Goal: Task Accomplishment & Management: Manage account settings

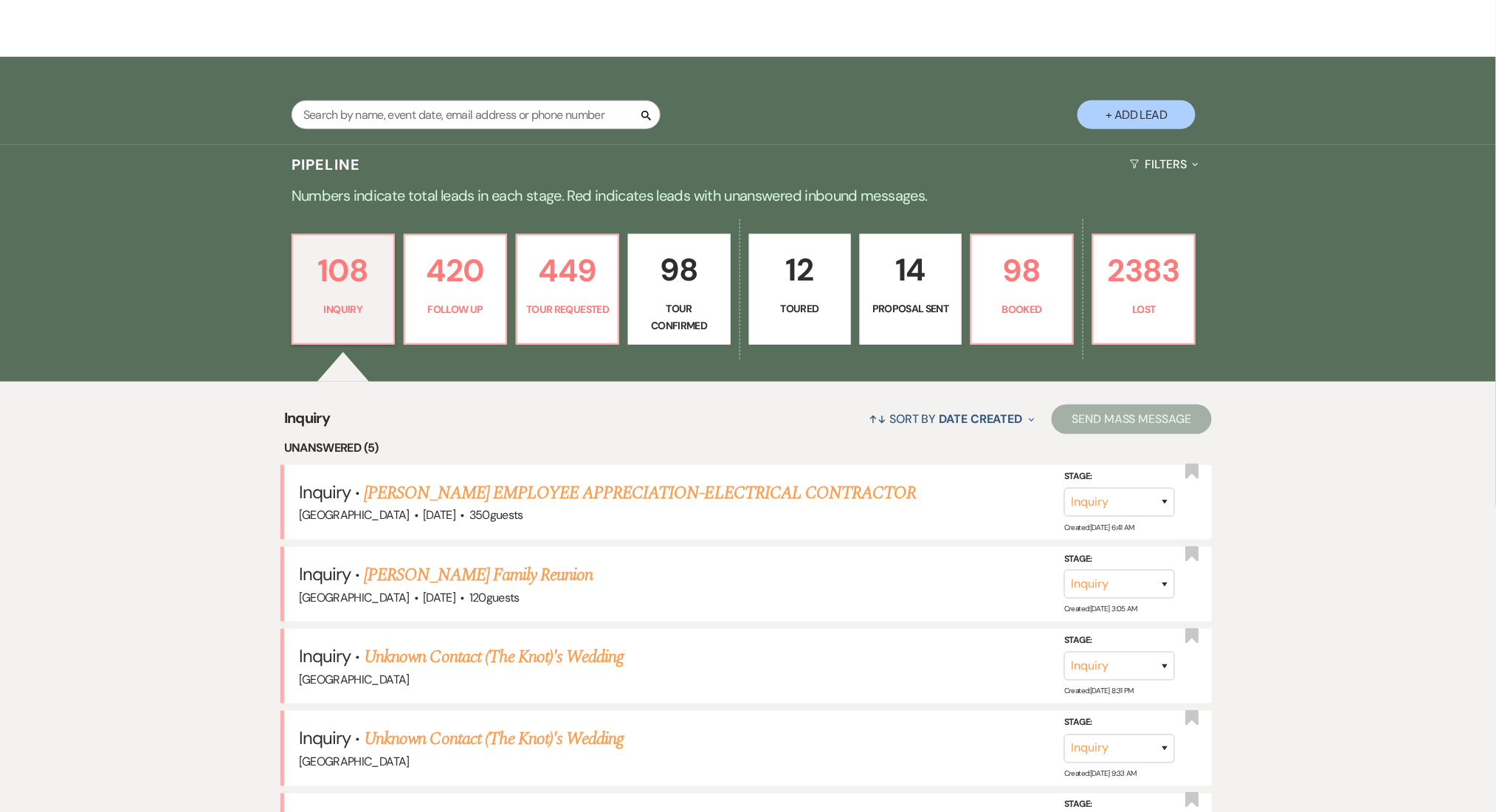
scroll to position [394, 0]
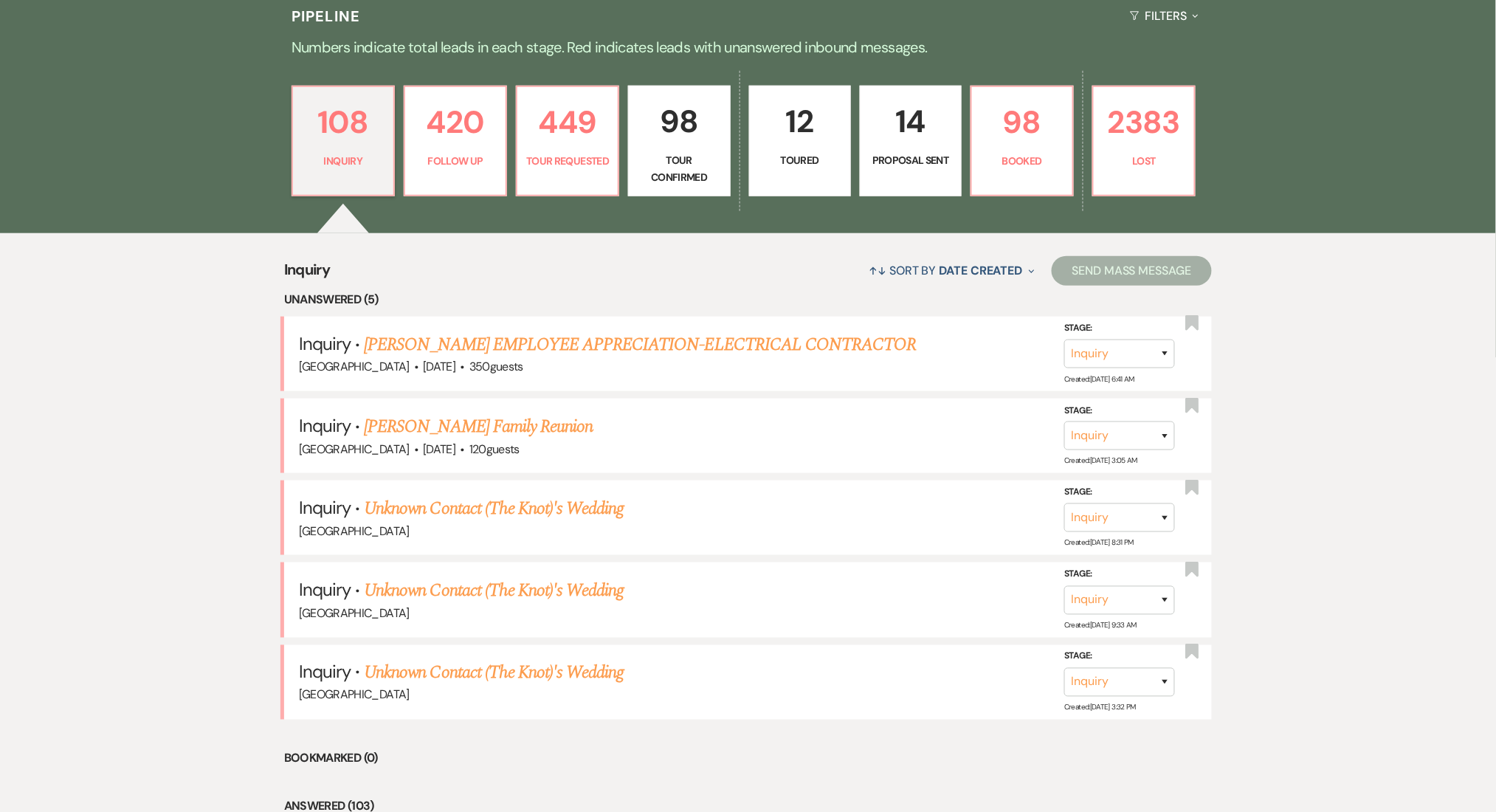
drag, startPoint x: 181, startPoint y: 541, endPoint x: 324, endPoint y: 527, distance: 143.7
drag, startPoint x: 391, startPoint y: 512, endPoint x: 0, endPoint y: 539, distance: 391.9
click at [391, 512] on link "Unknown Contact (The Knot)'s Wedding" at bounding box center [494, 508] width 259 height 27
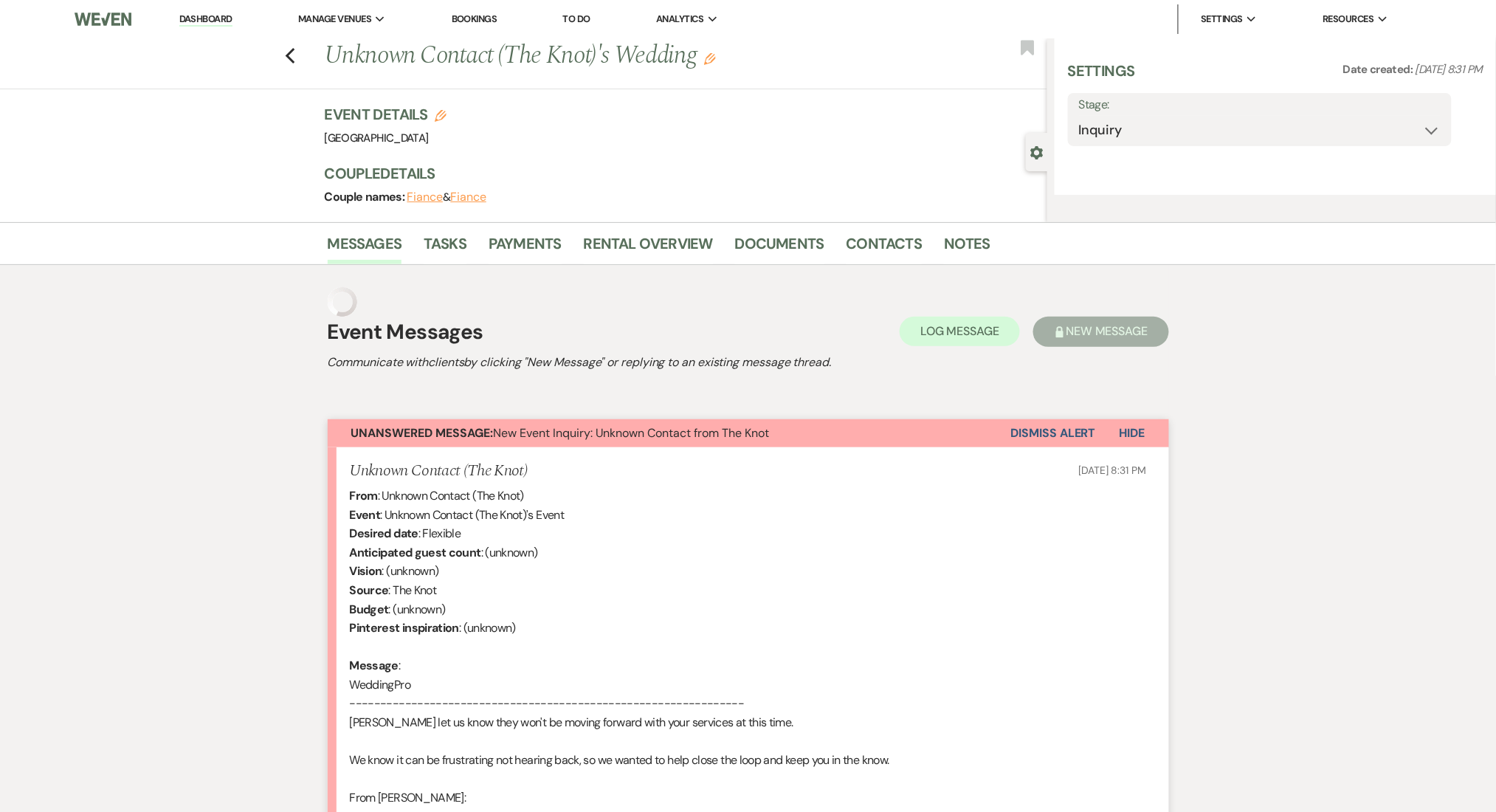
select select "2"
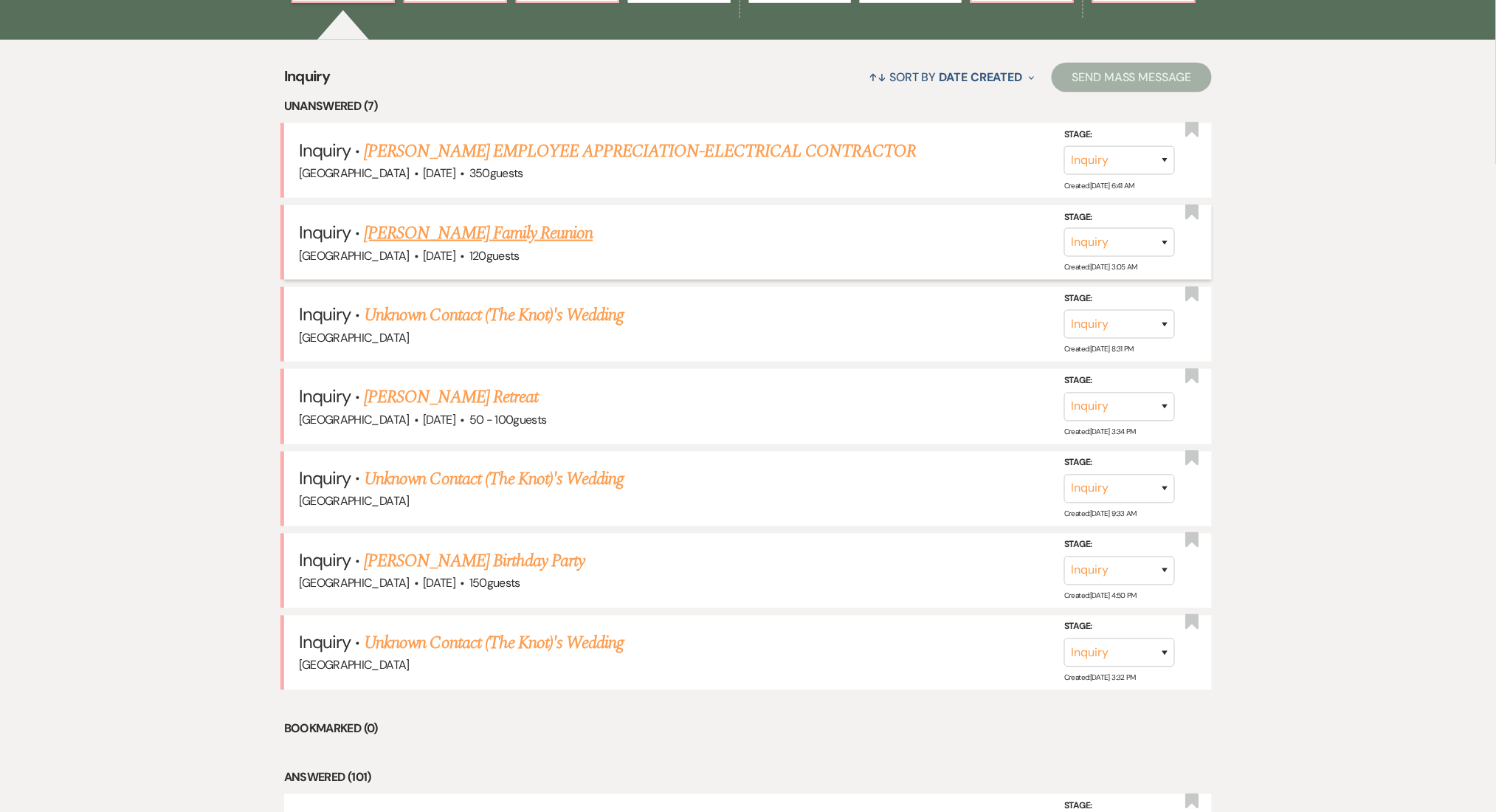
scroll to position [591, 0]
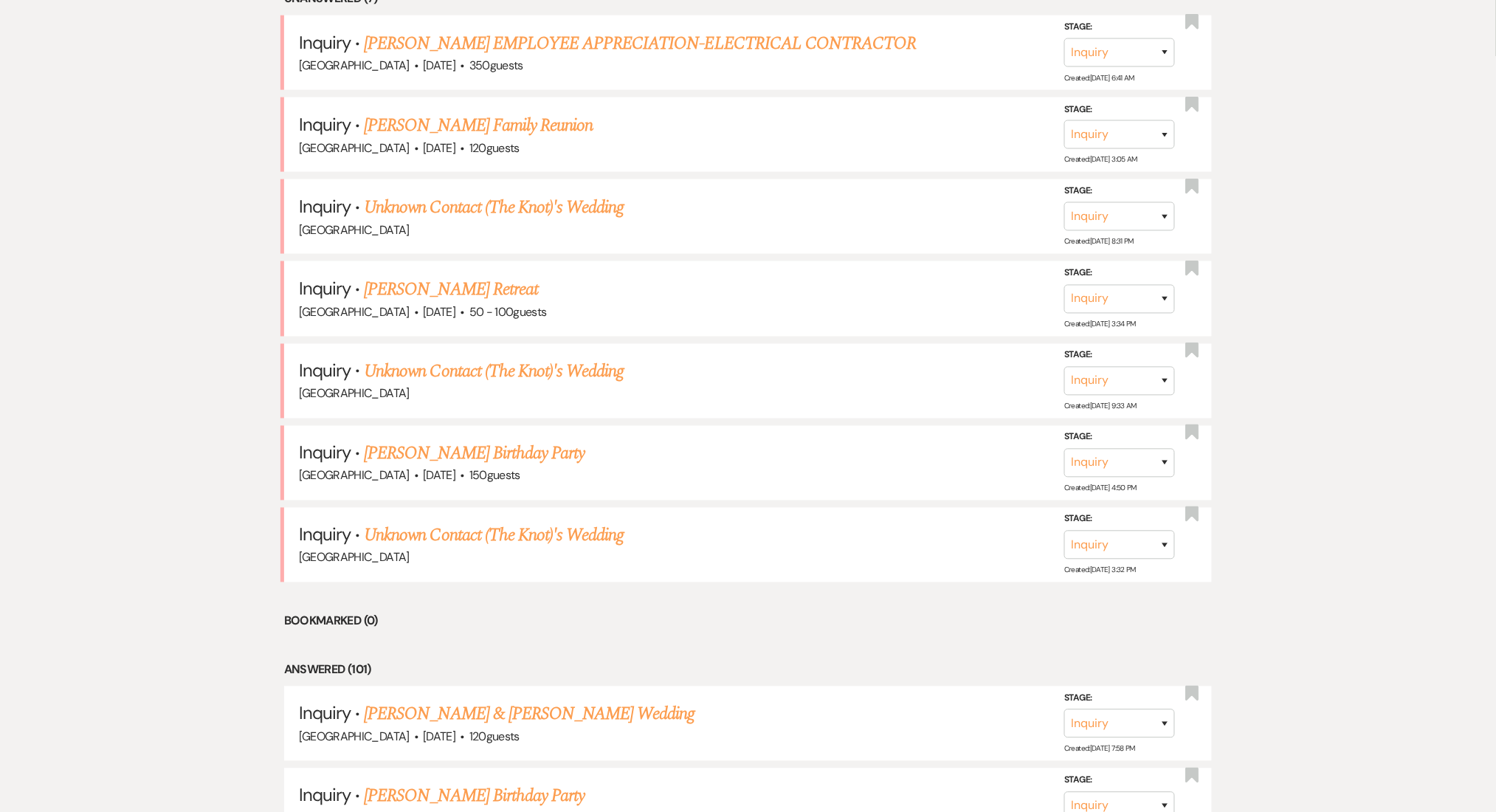
scroll to position [491, 0]
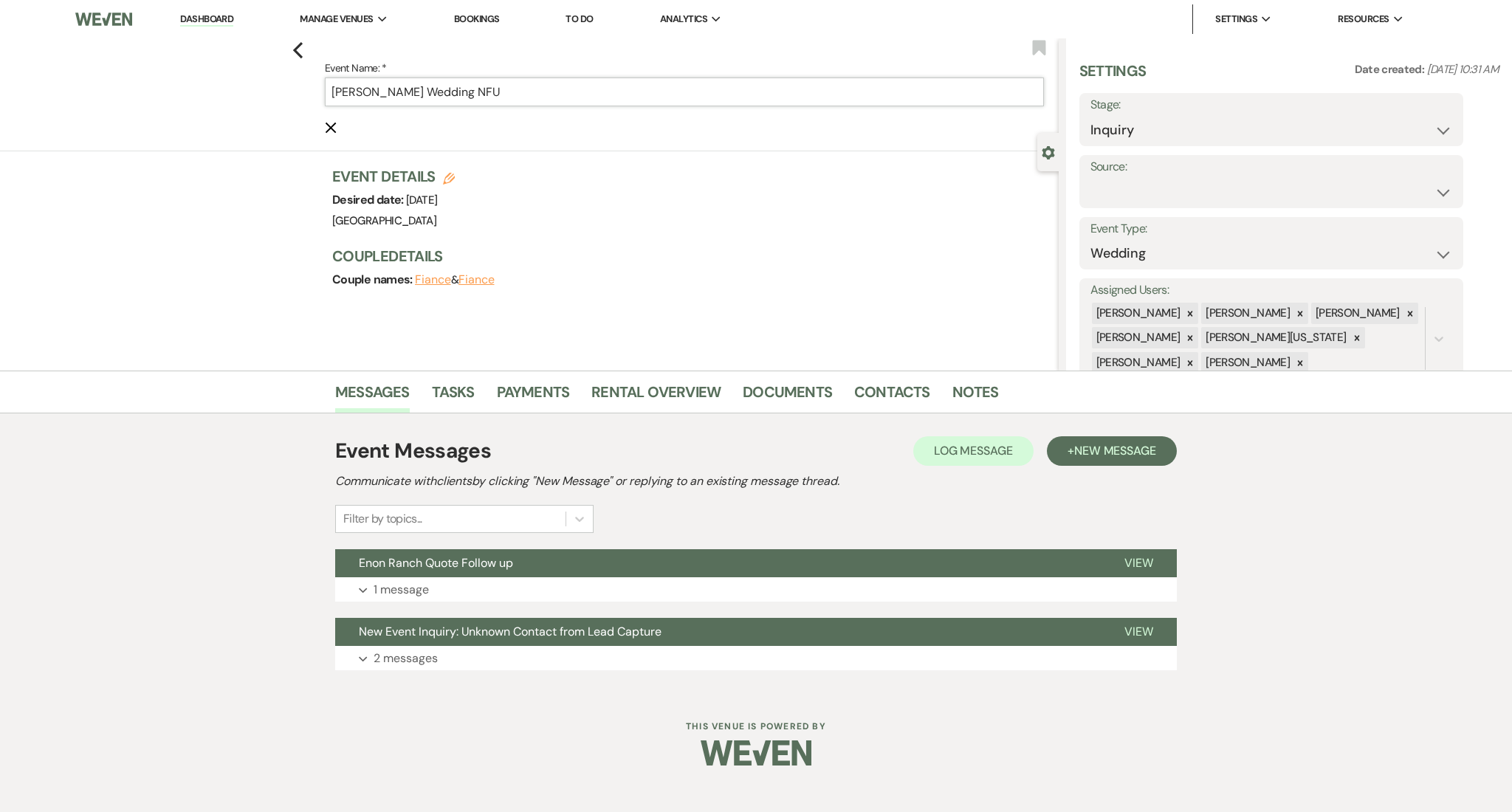
drag, startPoint x: 442, startPoint y: 95, endPoint x: 522, endPoint y: 100, distance: 80.2
click at [522, 100] on input "Lili Ghosn's Wedding NFU" at bounding box center [684, 92] width 719 height 28
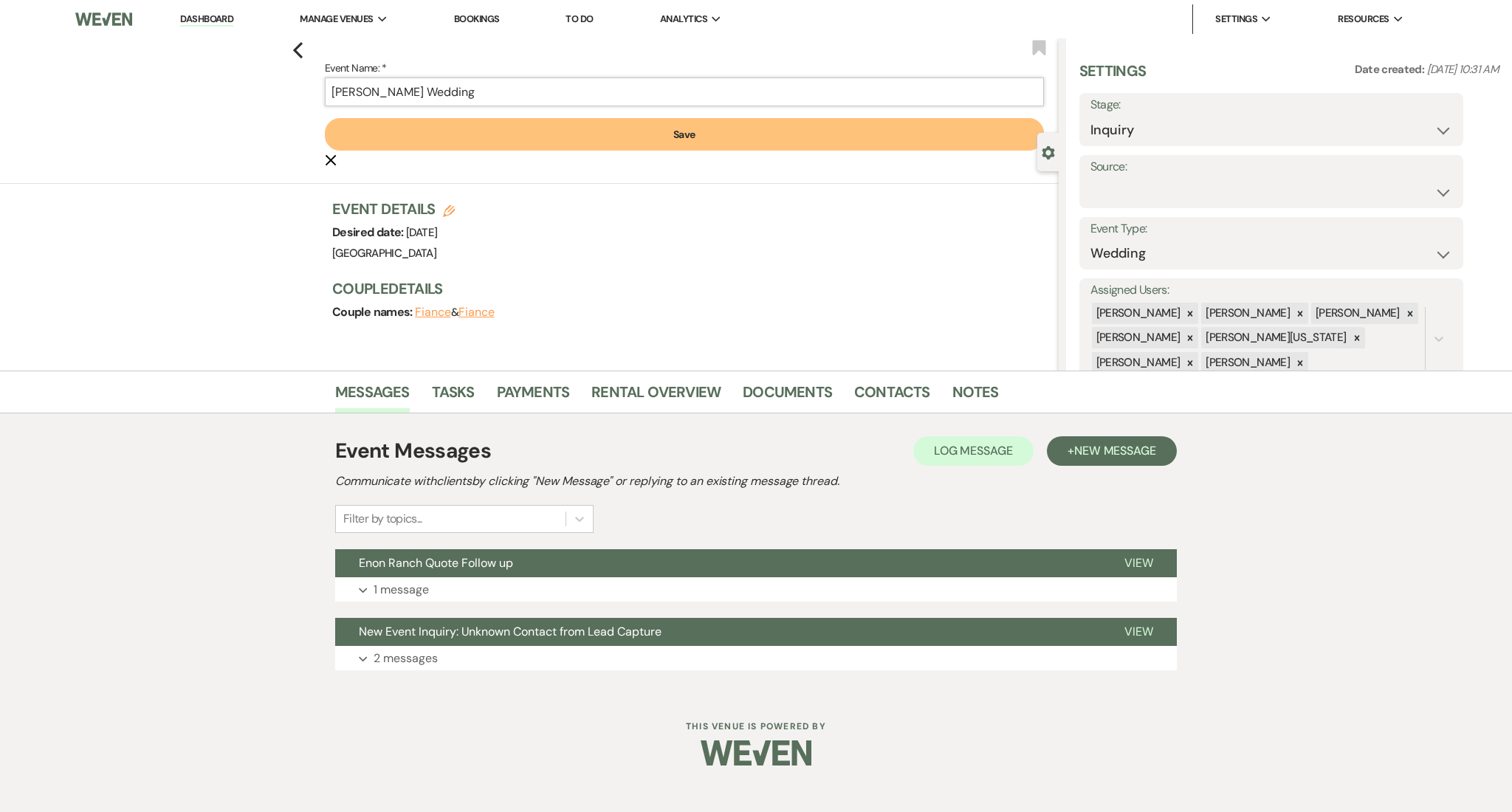
type input "Lili Ghosn's Wedding"
click at [643, 144] on button "Save" at bounding box center [684, 134] width 719 height 33
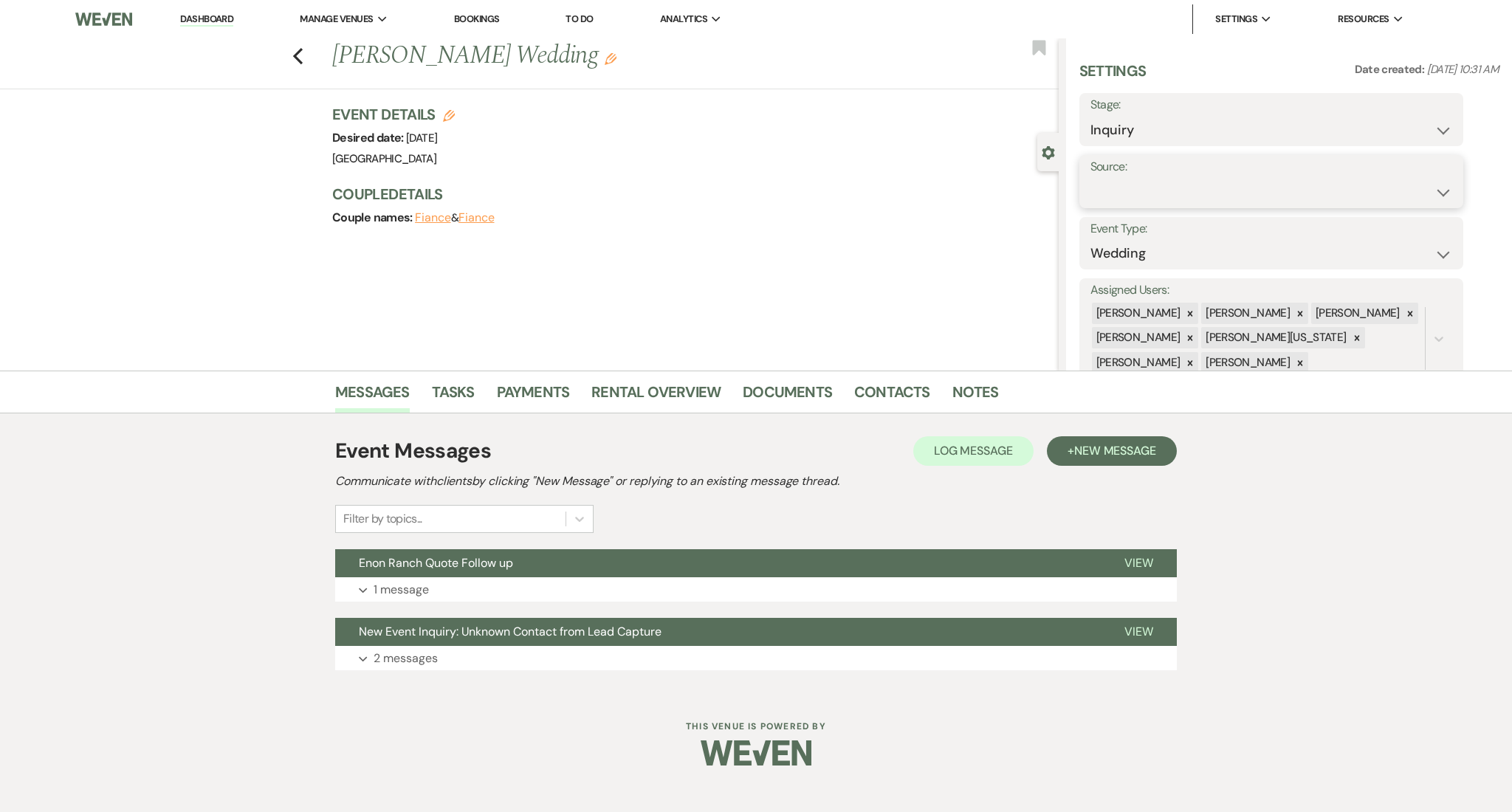
click at [1415, 187] on select "Weven Venue Website Instagram Facebook Pinterest Google The Knot Wedding Wire H…" at bounding box center [1270, 192] width 362 height 28
click at [186, 248] on div "Previous Lili Ghosn's Wedding Edit Bookmark Gear Settings Settings Date created…" at bounding box center [529, 204] width 1058 height 332
click at [308, 62] on div "Previous Lili Ghosn's Wedding Edit Bookmark" at bounding box center [526, 63] width 1066 height 51
click at [302, 59] on icon "Previous" at bounding box center [298, 56] width 11 height 18
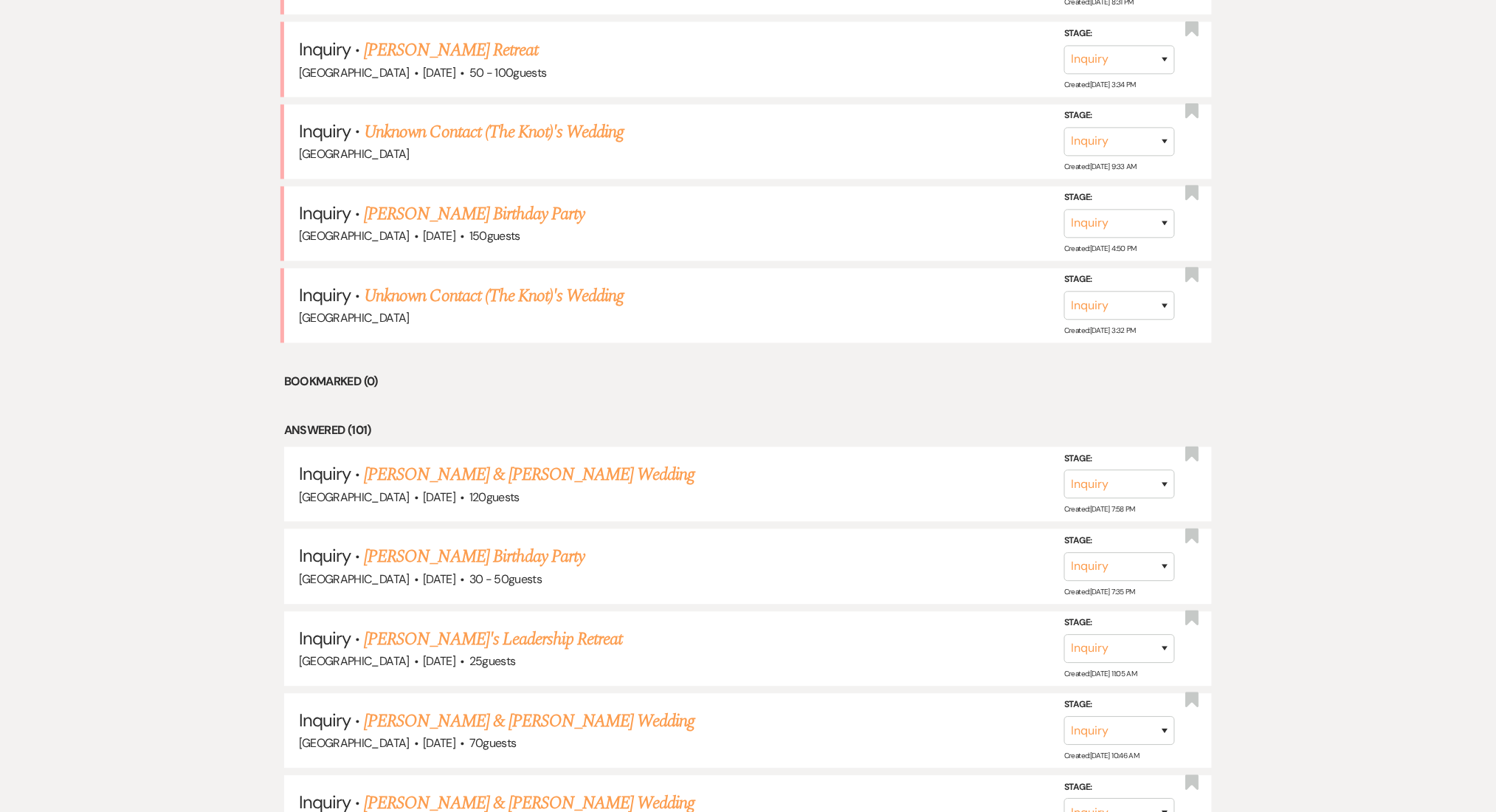
scroll to position [1181, 0]
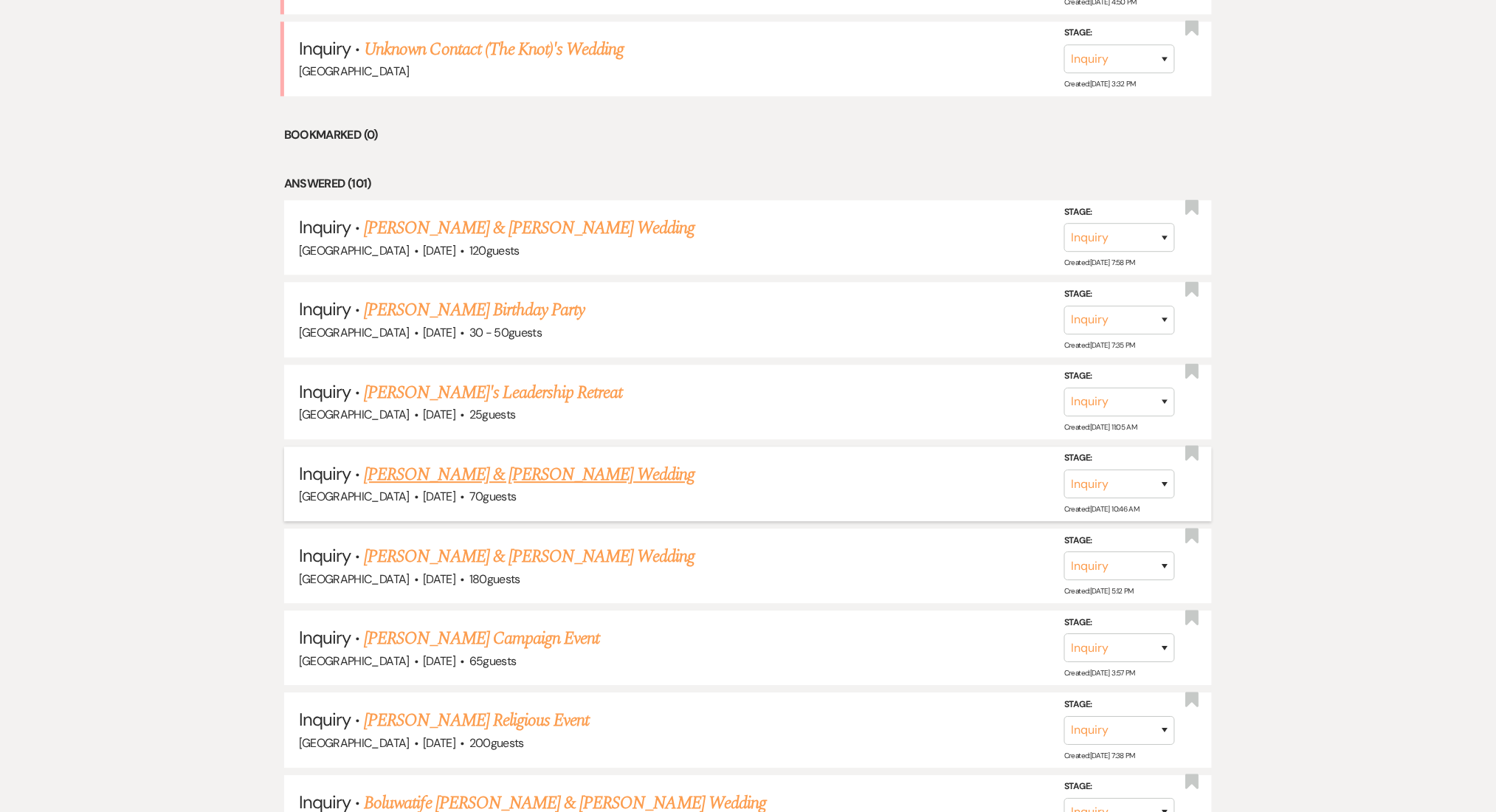
click at [443, 472] on link "[PERSON_NAME] & [PERSON_NAME] Wedding" at bounding box center [529, 474] width 330 height 27
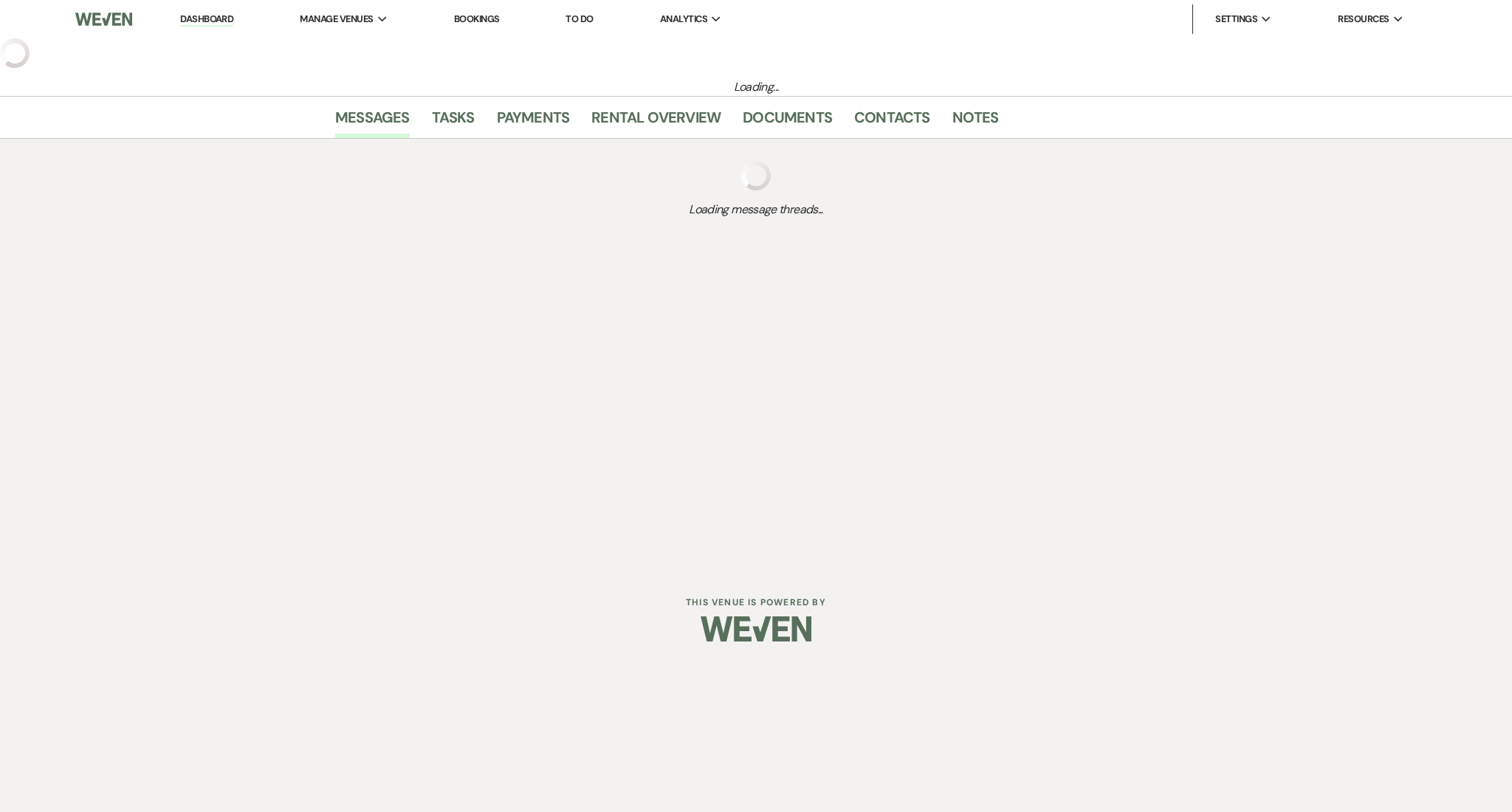
select select "5"
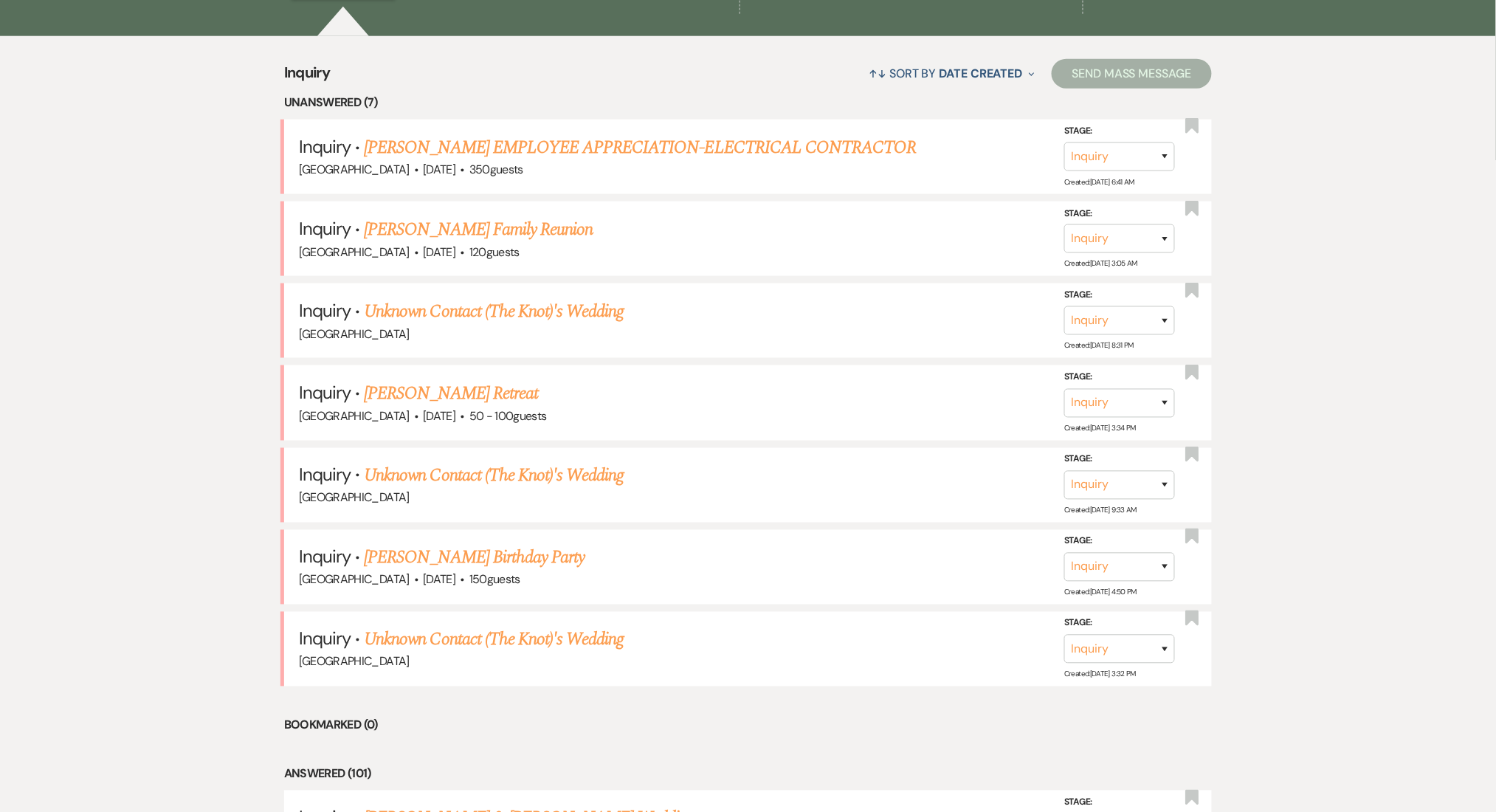
scroll to position [99, 0]
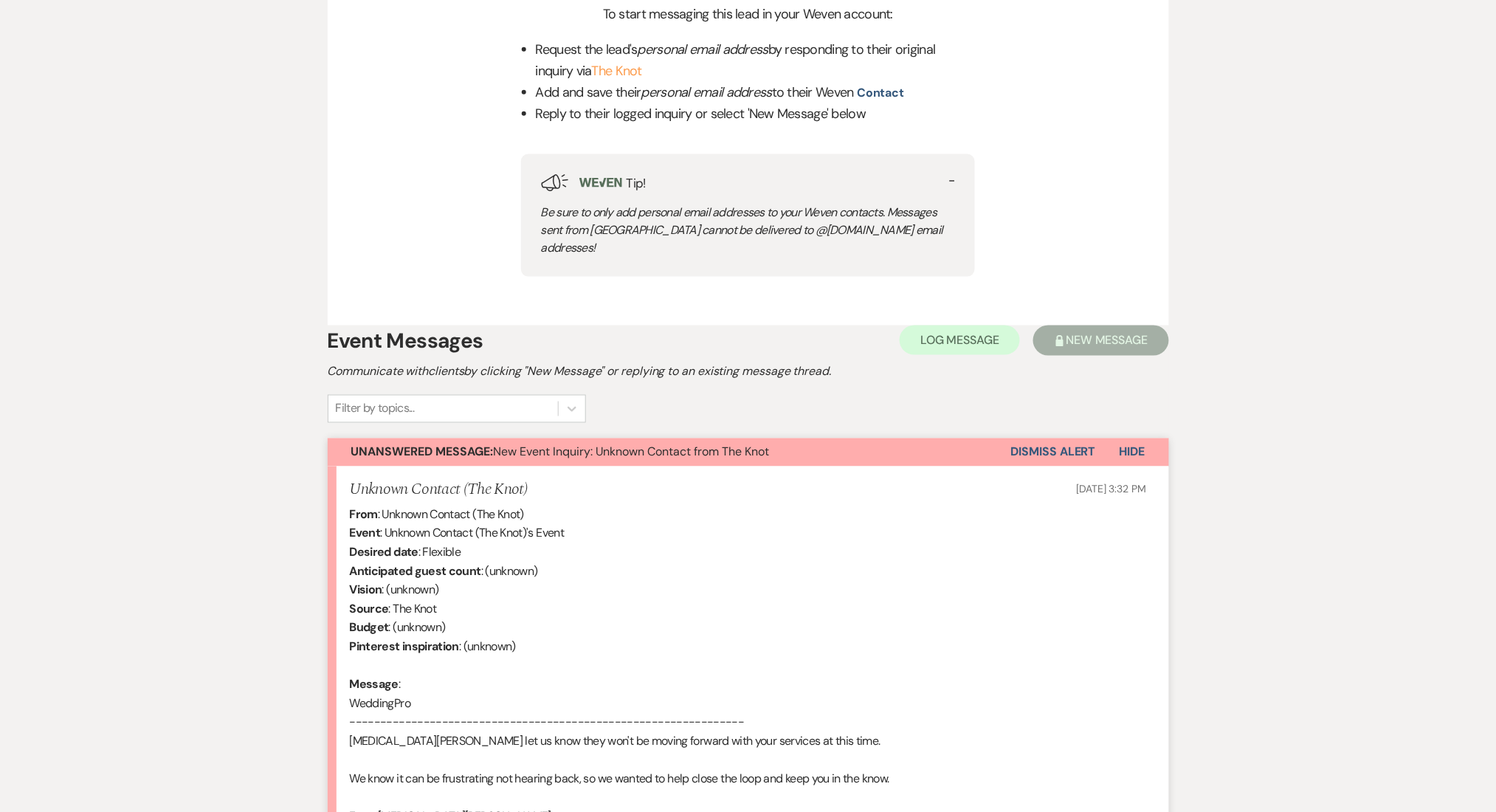
scroll to position [967, 0]
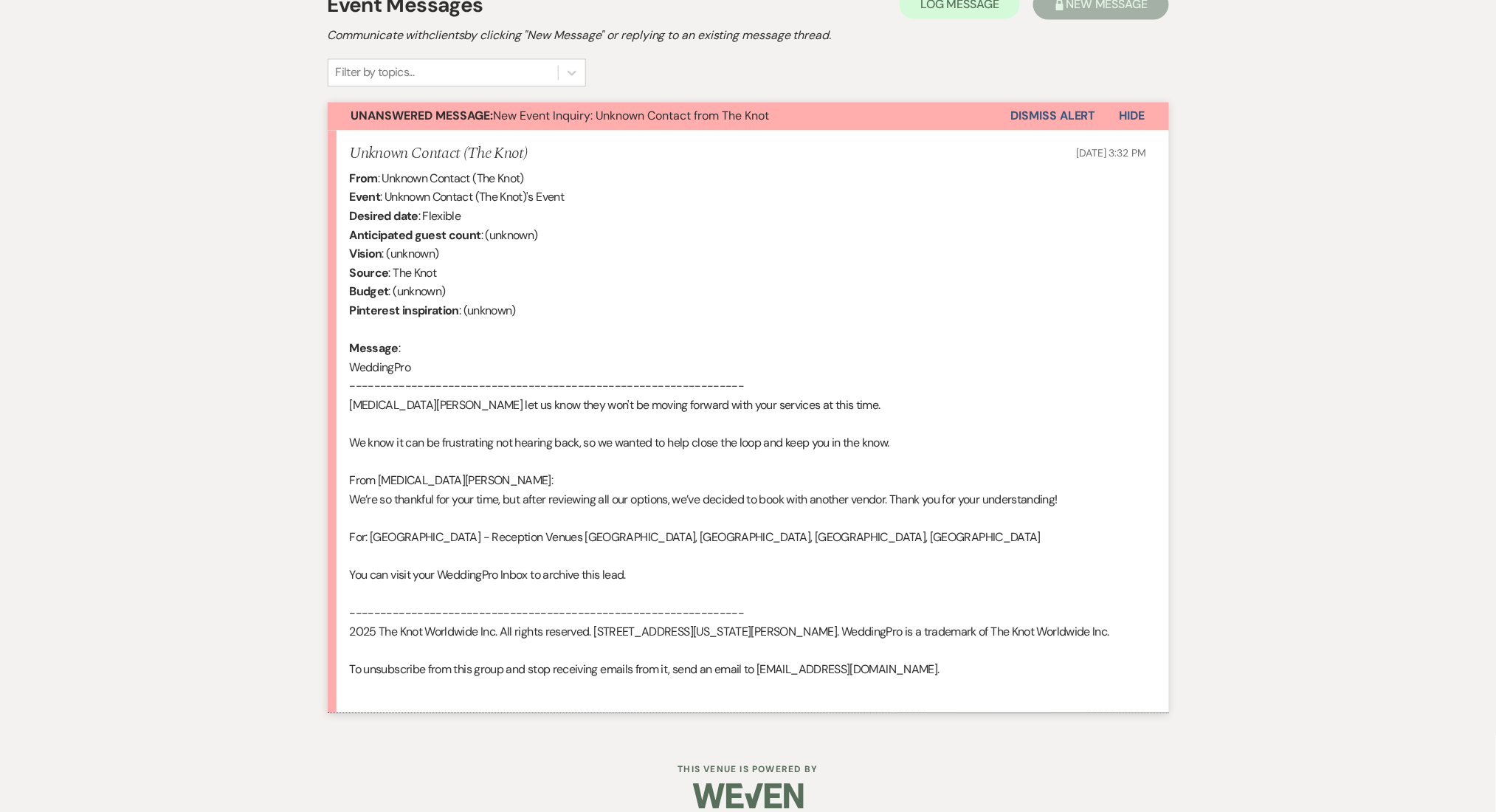
click at [80, 269] on div "Messages Tasks Payments Rental Overview Documents Contacts Notes Lock Messaging…" at bounding box center [748, 70] width 1496 height 1333
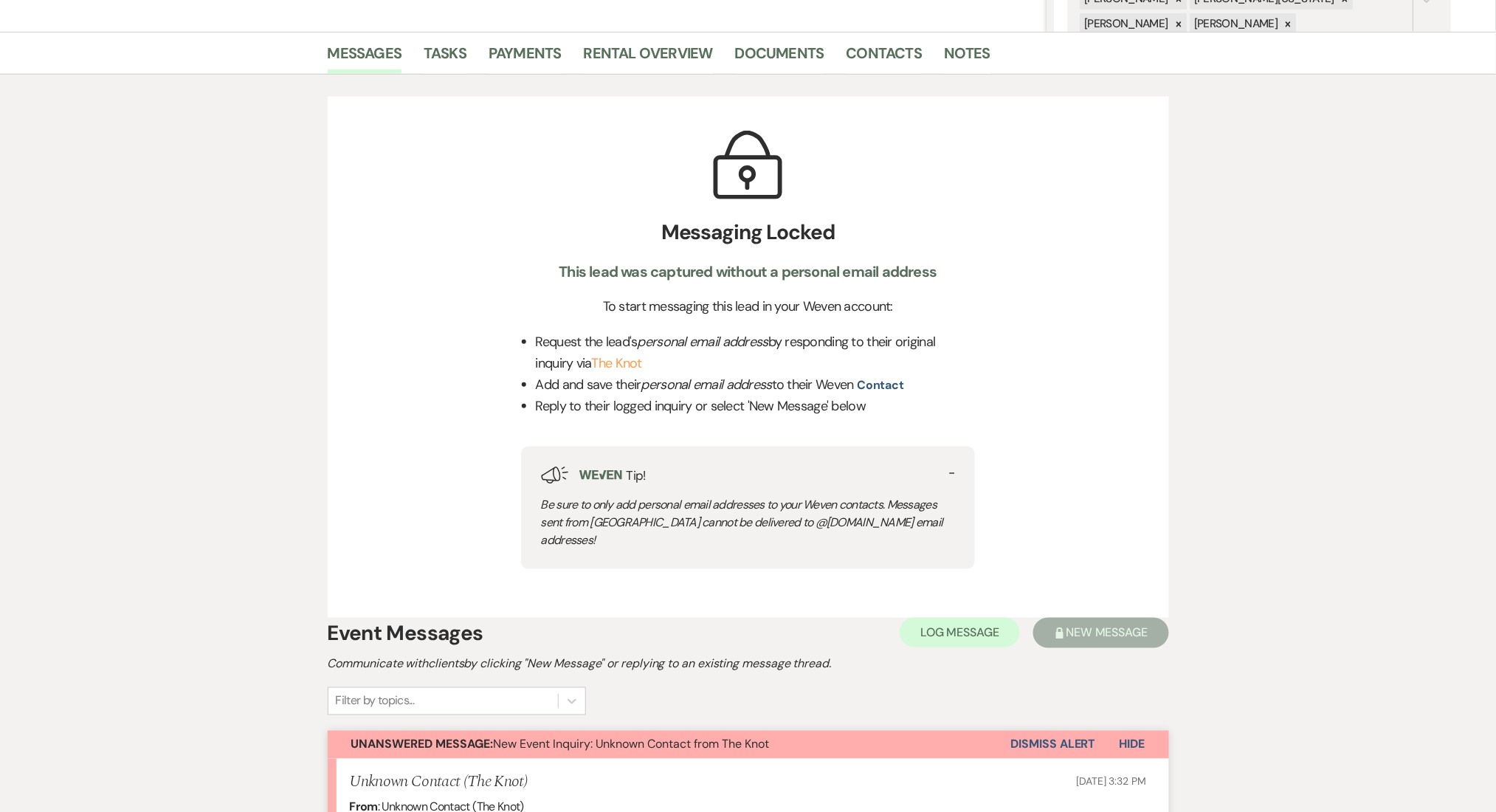
scroll to position [0, 0]
